Goal: Transaction & Acquisition: Obtain resource

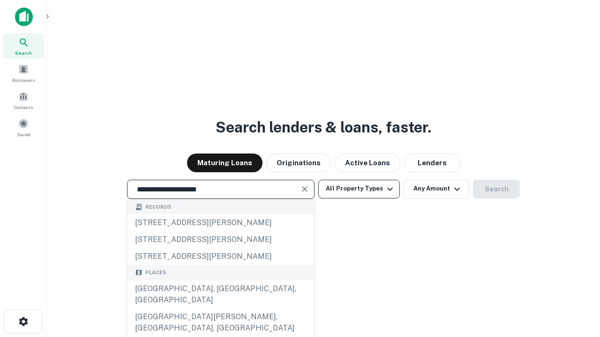
click at [220, 309] on div "Santa Monica, CA, USA" at bounding box center [220, 295] width 186 height 28
click at [359, 189] on button "All Property Types" at bounding box center [359, 189] width 82 height 19
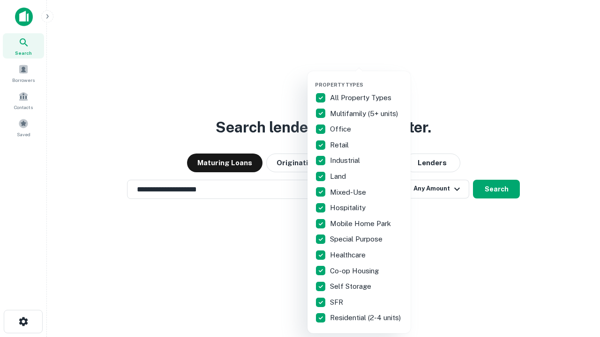
type input "**********"
click at [366, 79] on button "button" at bounding box center [366, 79] width 103 height 0
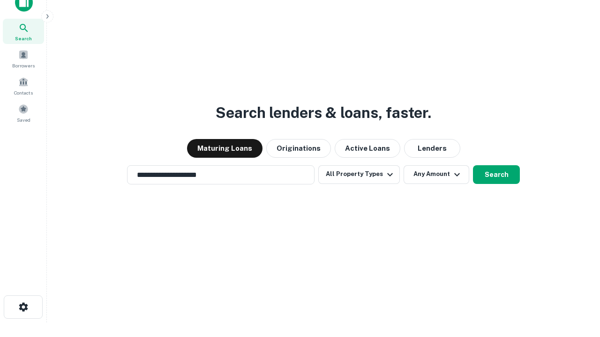
scroll to position [6, 113]
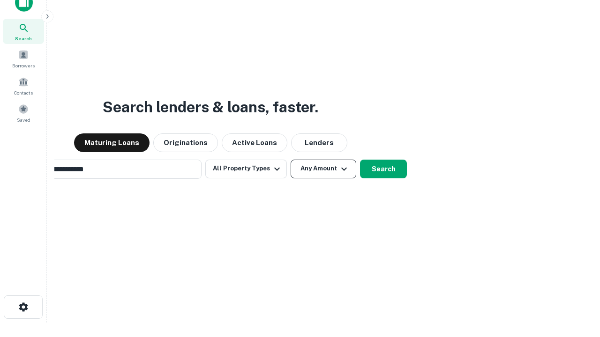
click at [290, 160] on button "Any Amount" at bounding box center [323, 169] width 66 height 19
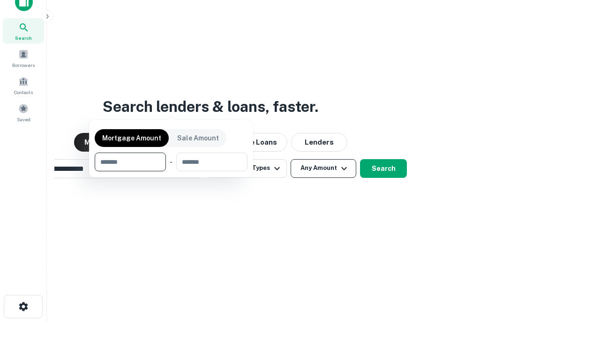
scroll to position [67, 265]
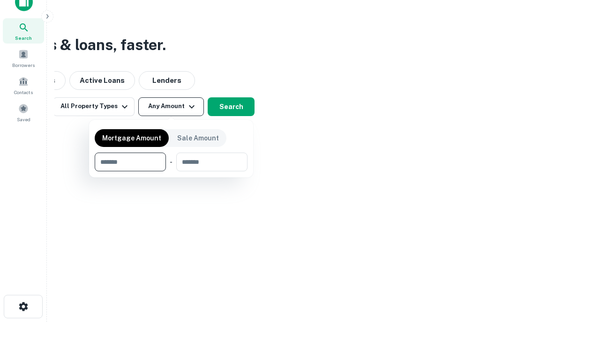
type input "*******"
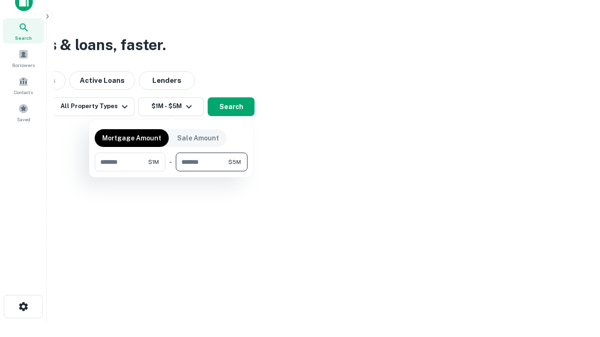
type input "*******"
click at [171, 171] on button "button" at bounding box center [171, 171] width 153 height 0
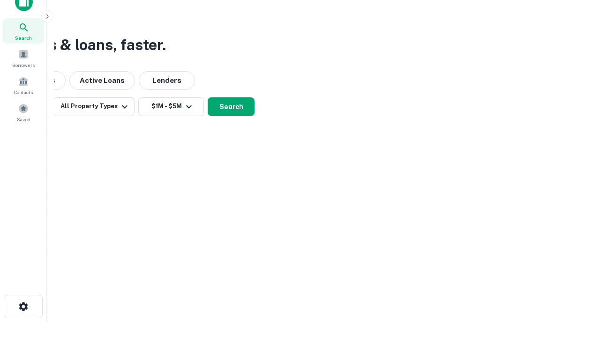
scroll to position [15, 0]
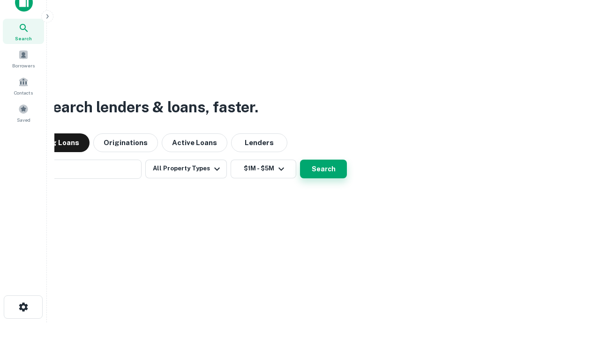
click at [300, 160] on button "Search" at bounding box center [323, 169] width 47 height 19
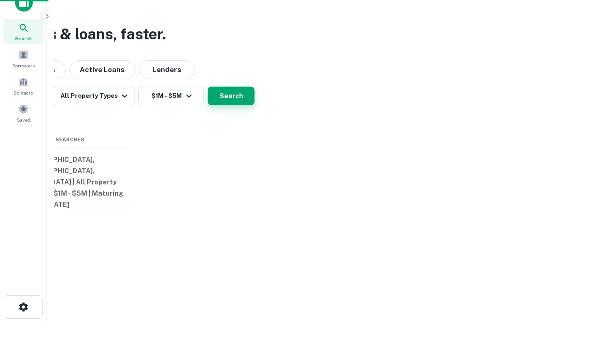
scroll to position [15, 0]
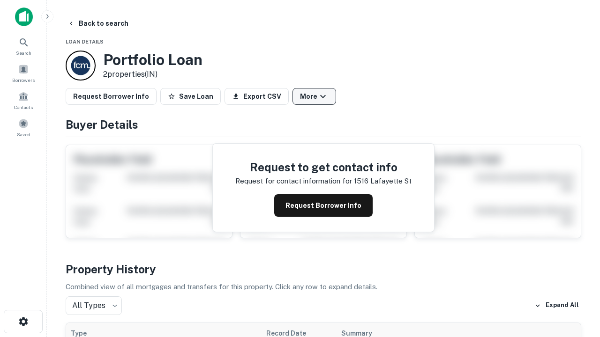
click at [314, 96] on button "More" at bounding box center [314, 96] width 44 height 17
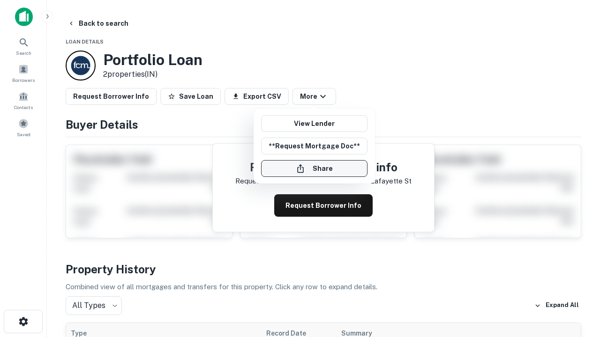
click at [314, 169] on button "Share" at bounding box center [314, 168] width 106 height 17
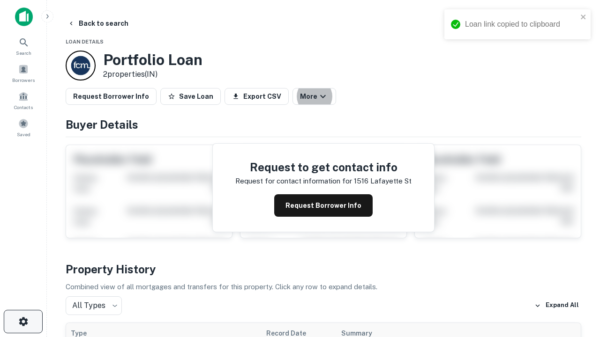
click at [23, 322] on icon "button" at bounding box center [23, 321] width 11 height 11
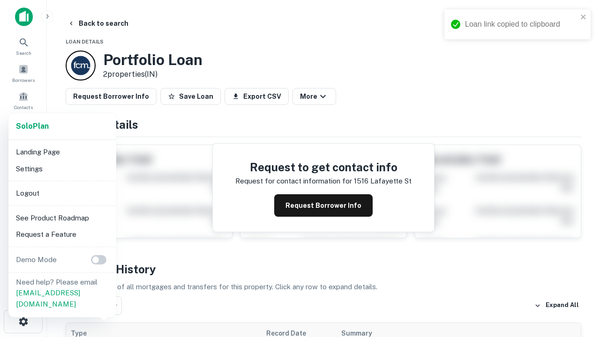
click at [62, 193] on li "Logout" at bounding box center [62, 193] width 100 height 17
